Goal: Connect with others: Connect with others

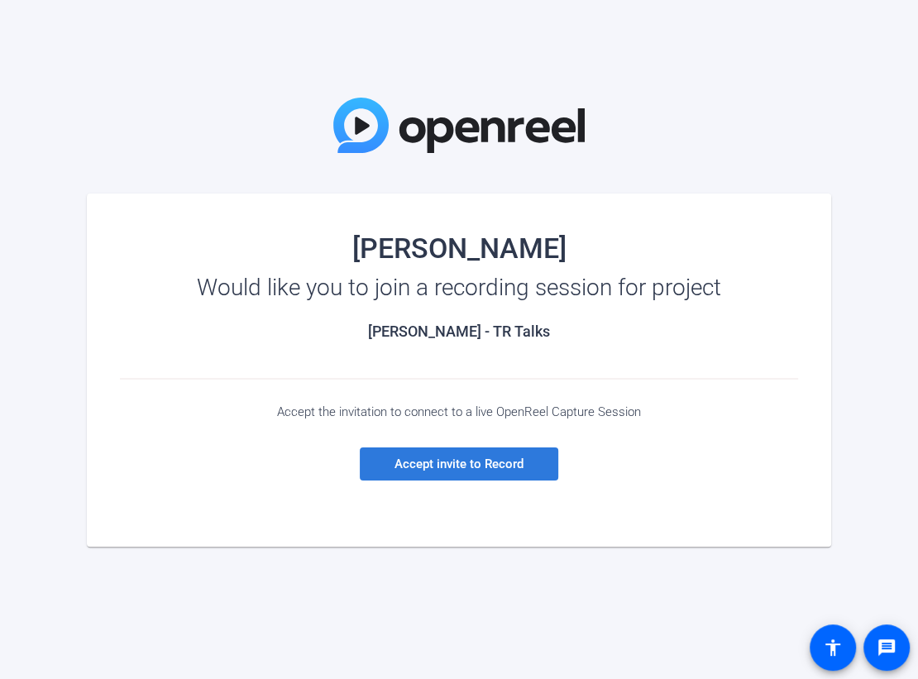
click at [470, 465] on span "Accept invite to Record" at bounding box center [458, 463] width 129 height 15
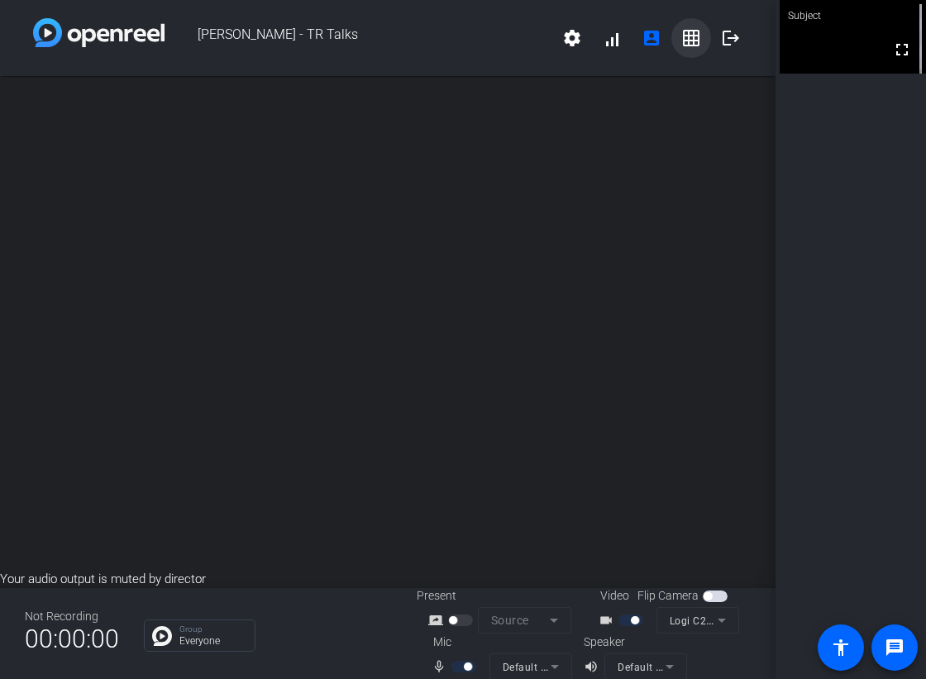
click at [681, 44] on mat-icon "grid_on" at bounding box center [691, 38] width 20 height 20
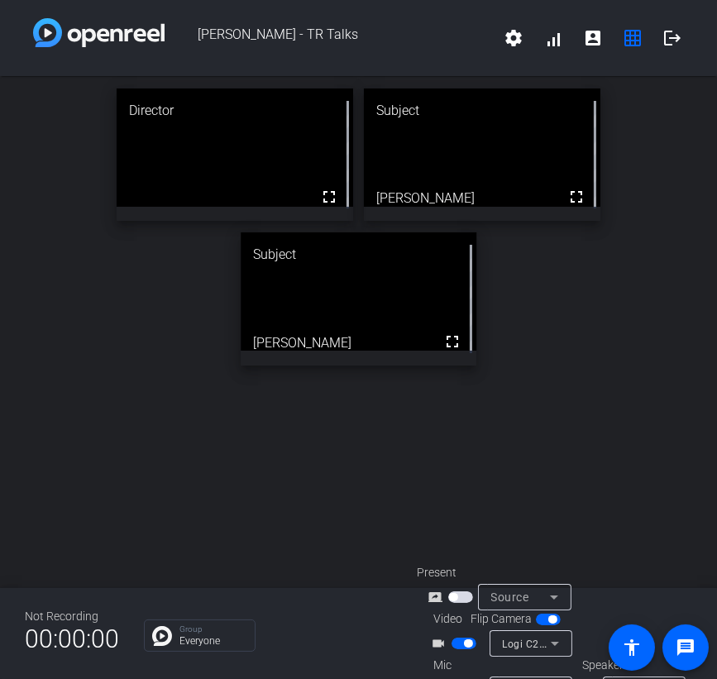
click at [245, 492] on div "Director fullscreen Subject fullscreen [PERSON_NAME] Subject fullscreen [PERSON…" at bounding box center [358, 332] width 717 height 512
click at [47, 472] on div "Director fullscreen Subject fullscreen [PERSON_NAME] Subject fullscreen [PERSON…" at bounding box center [358, 332] width 717 height 512
click at [40, 422] on div "Director fullscreen Subject fullscreen [PERSON_NAME] Subject fullscreen [PERSON…" at bounding box center [358, 332] width 717 height 512
click at [33, 404] on div "Director fullscreen Subject fullscreen [PERSON_NAME] Subject fullscreen [PERSON…" at bounding box center [358, 332] width 717 height 512
click at [26, 404] on div "Director fullscreen Subject fullscreen [PERSON_NAME] Subject fullscreen [PERSON…" at bounding box center [358, 332] width 717 height 512
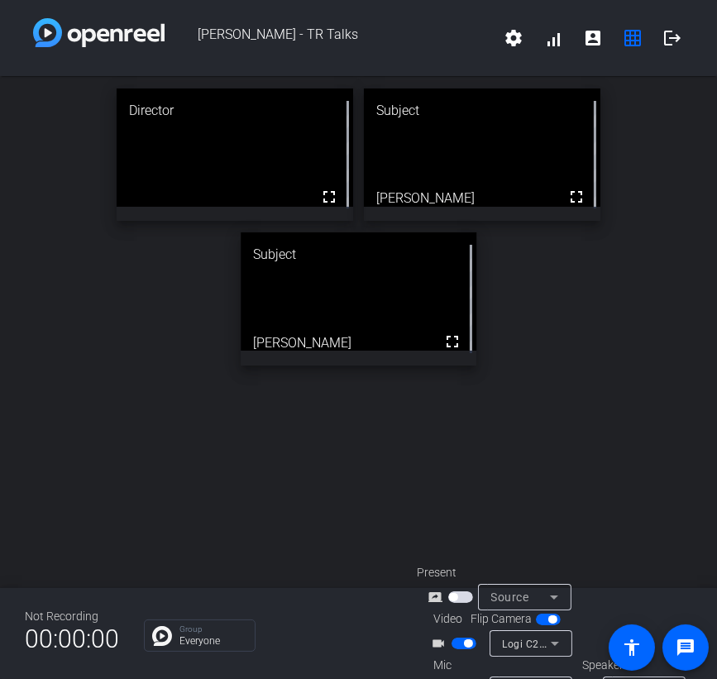
click at [41, 261] on div "Director fullscreen Subject fullscreen [PERSON_NAME] Subject fullscreen [PERSON…" at bounding box center [358, 227] width 717 height 302
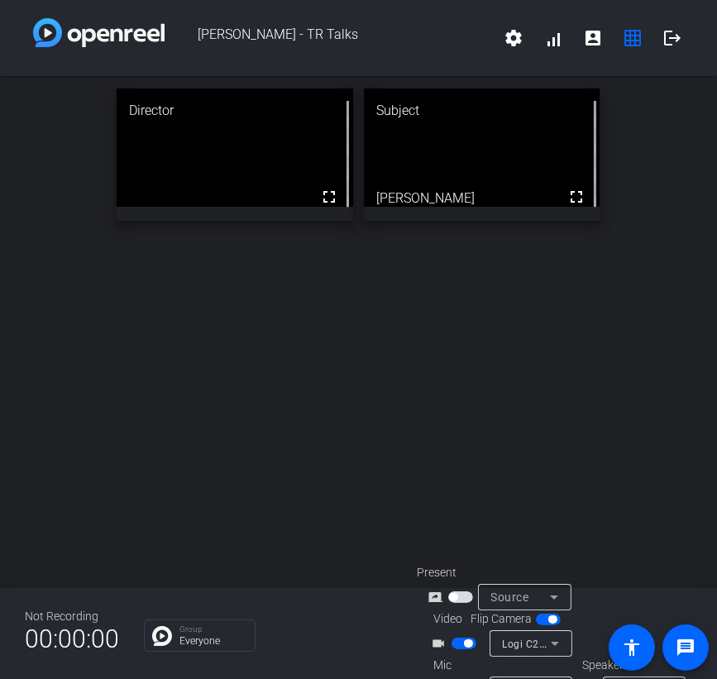
click at [13, 381] on div "Director fullscreen Subject fullscreen [PERSON_NAME]" at bounding box center [358, 332] width 717 height 512
click at [41, 416] on div "Director fullscreen Subject fullscreen [PERSON_NAME]" at bounding box center [358, 332] width 717 height 512
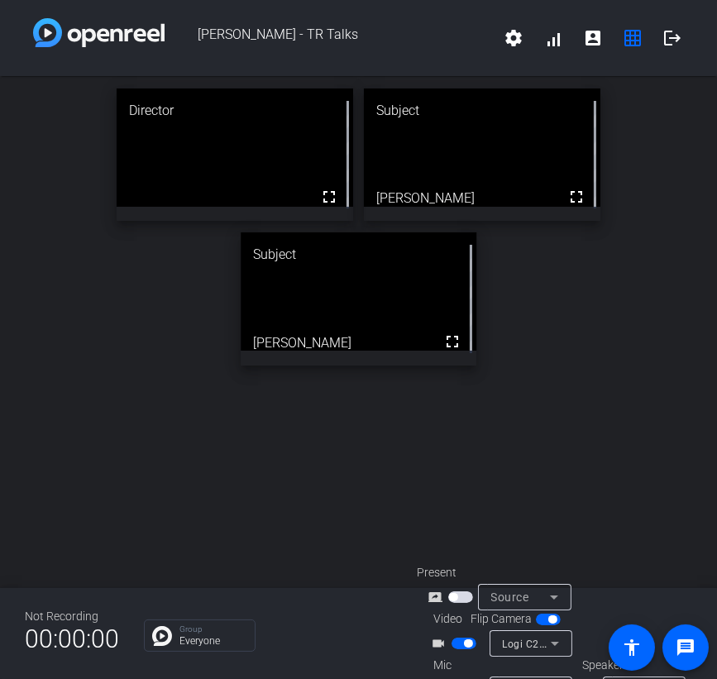
click at [8, 389] on div "Director fullscreen Subject fullscreen [PERSON_NAME] Subject fullscreen [PERSON…" at bounding box center [358, 332] width 717 height 512
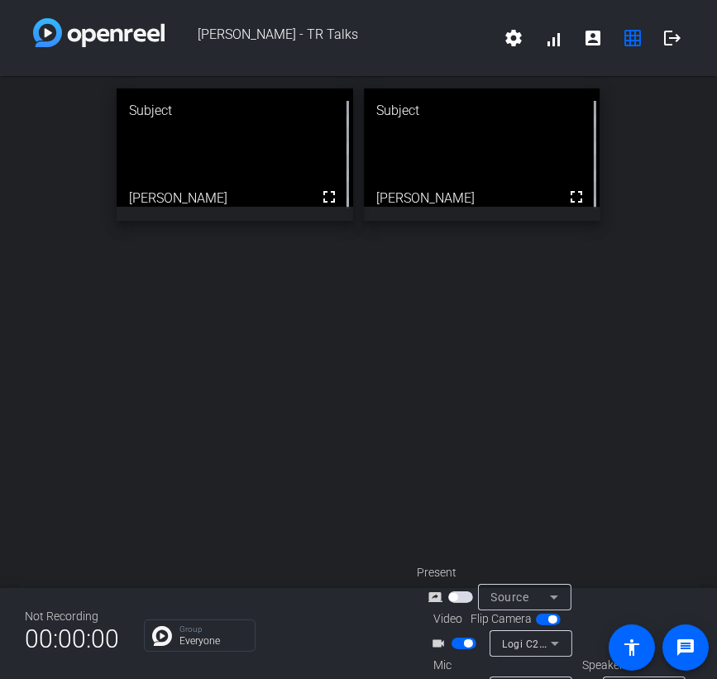
click at [27, 440] on div "Subject fullscreen [PERSON_NAME] Subject fullscreen [PERSON_NAME]" at bounding box center [358, 332] width 717 height 512
click at [22, 408] on div "Subject fullscreen [PERSON_NAME] Subject fullscreen [PERSON_NAME]" at bounding box center [358, 332] width 717 height 512
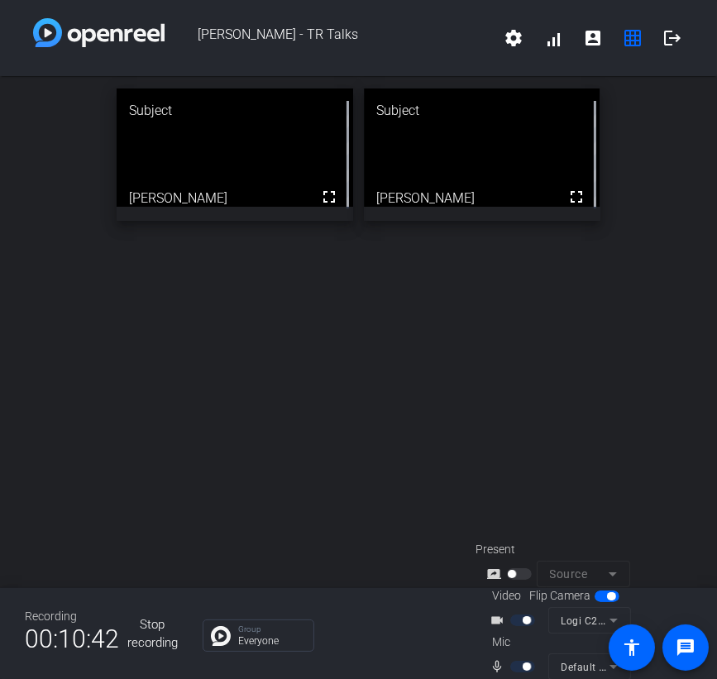
click at [355, 358] on div "Subject fullscreen [PERSON_NAME] Subject fullscreen [PERSON_NAME]" at bounding box center [358, 332] width 717 height 512
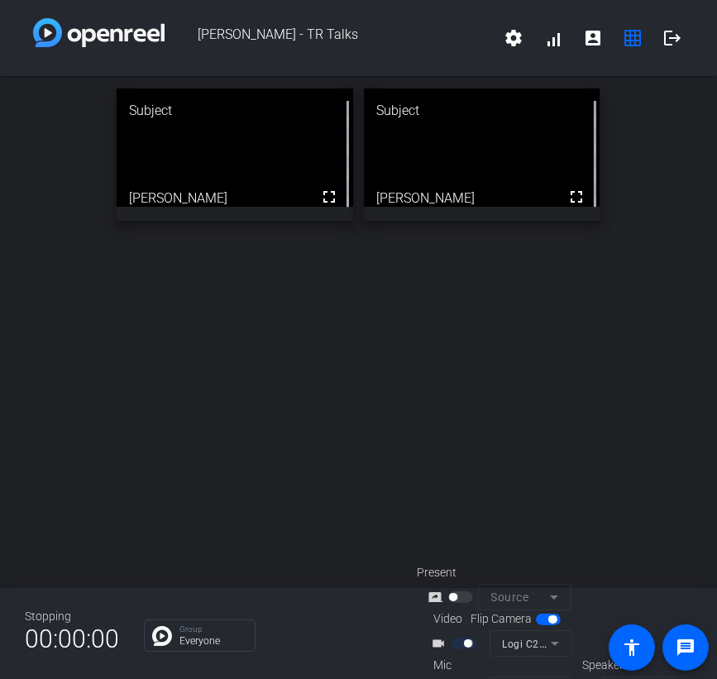
click at [153, 637] on img at bounding box center [162, 636] width 20 height 20
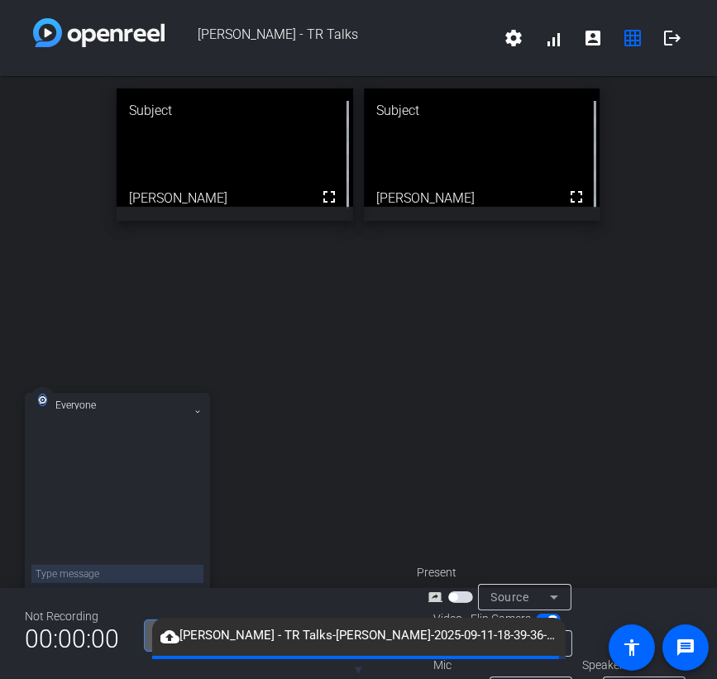
click at [198, 410] on icon at bounding box center [197, 411] width 7 height 7
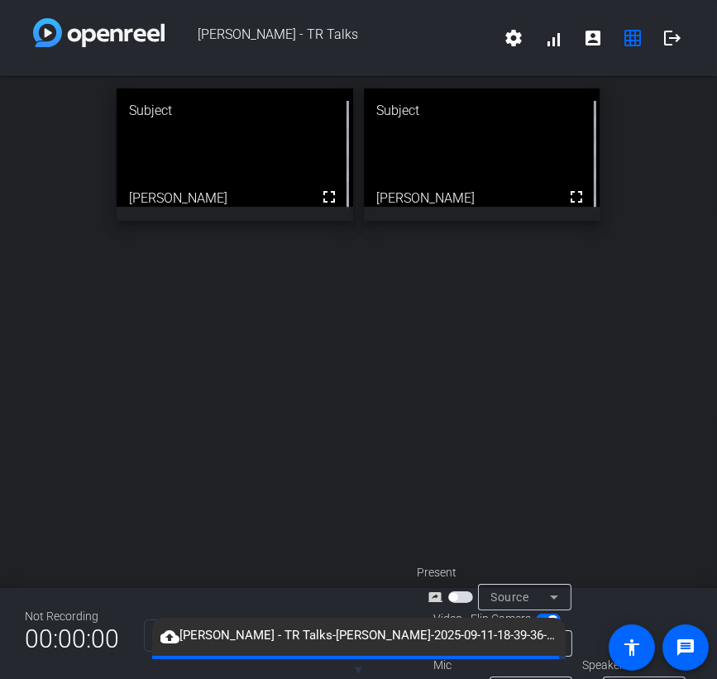
click at [255, 427] on div "Subject fullscreen [PERSON_NAME] Subject fullscreen [PERSON_NAME]" at bounding box center [358, 332] width 717 height 512
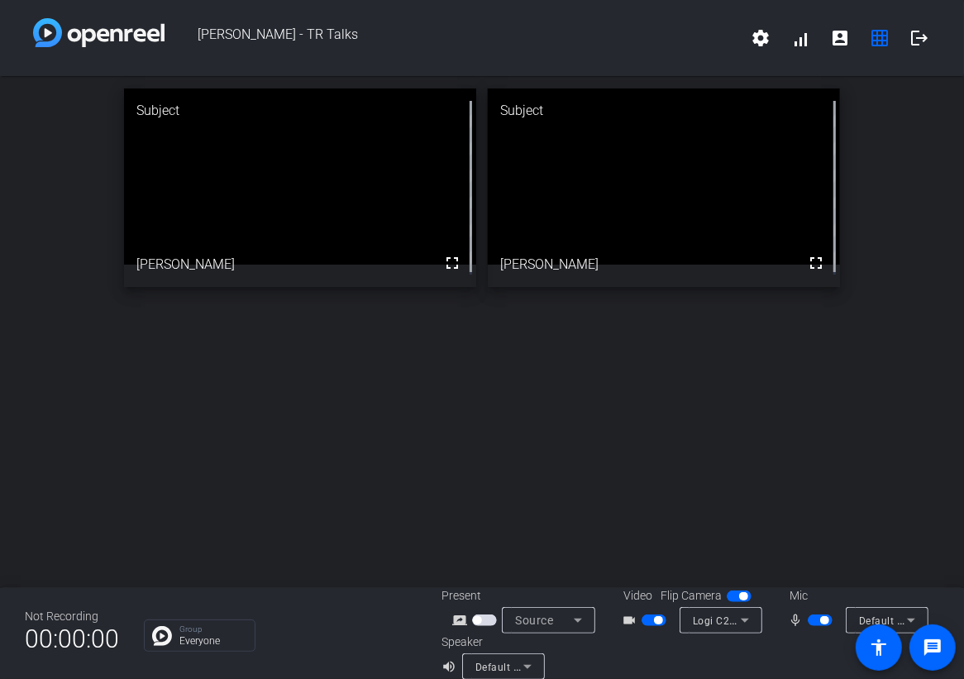
click at [258, 478] on div "Subject fullscreen [PERSON_NAME] Subject fullscreen [PERSON_NAME]" at bounding box center [482, 332] width 964 height 512
click at [240, 434] on div "Subject fullscreen [PERSON_NAME] Subject fullscreen [PERSON_NAME]" at bounding box center [482, 332] width 964 height 512
